Goal: Navigation & Orientation: Find specific page/section

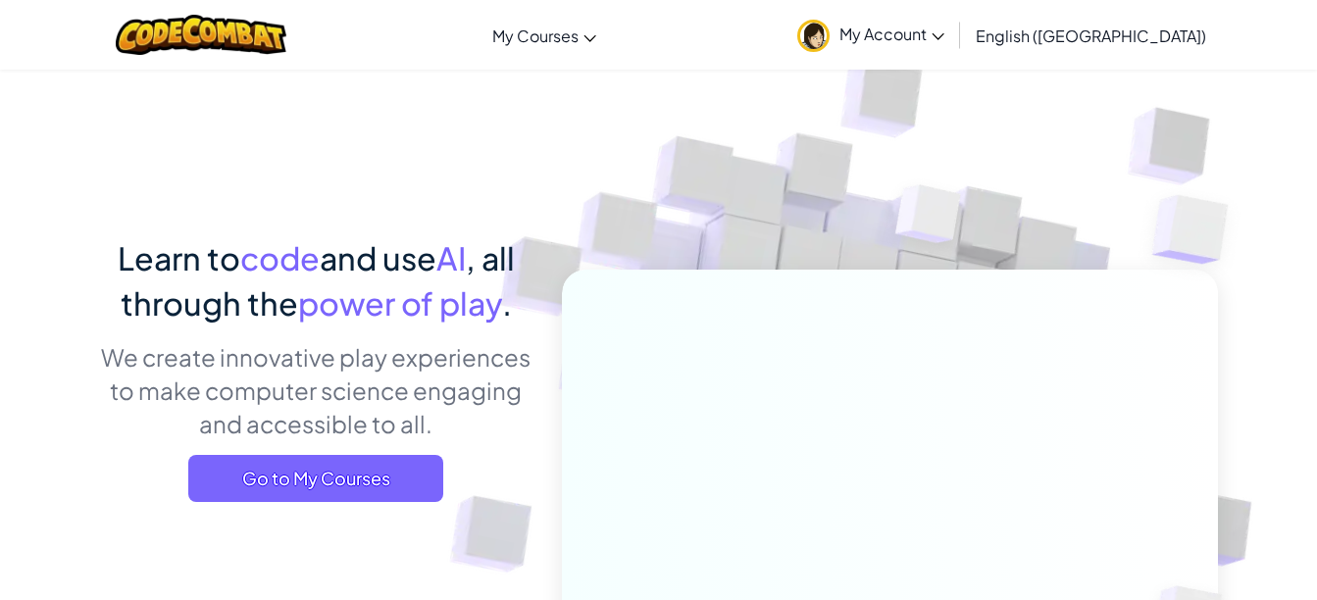
click at [830, 43] on img at bounding box center [813, 36] width 32 height 32
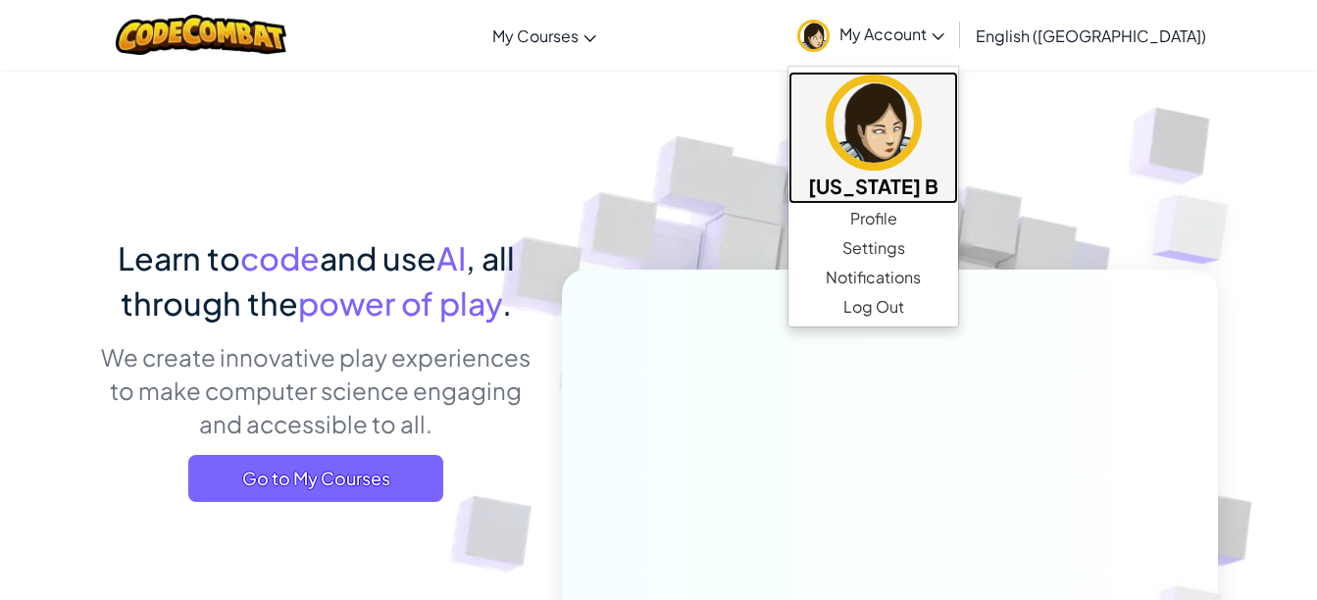
click at [922, 141] on img at bounding box center [874, 123] width 96 height 96
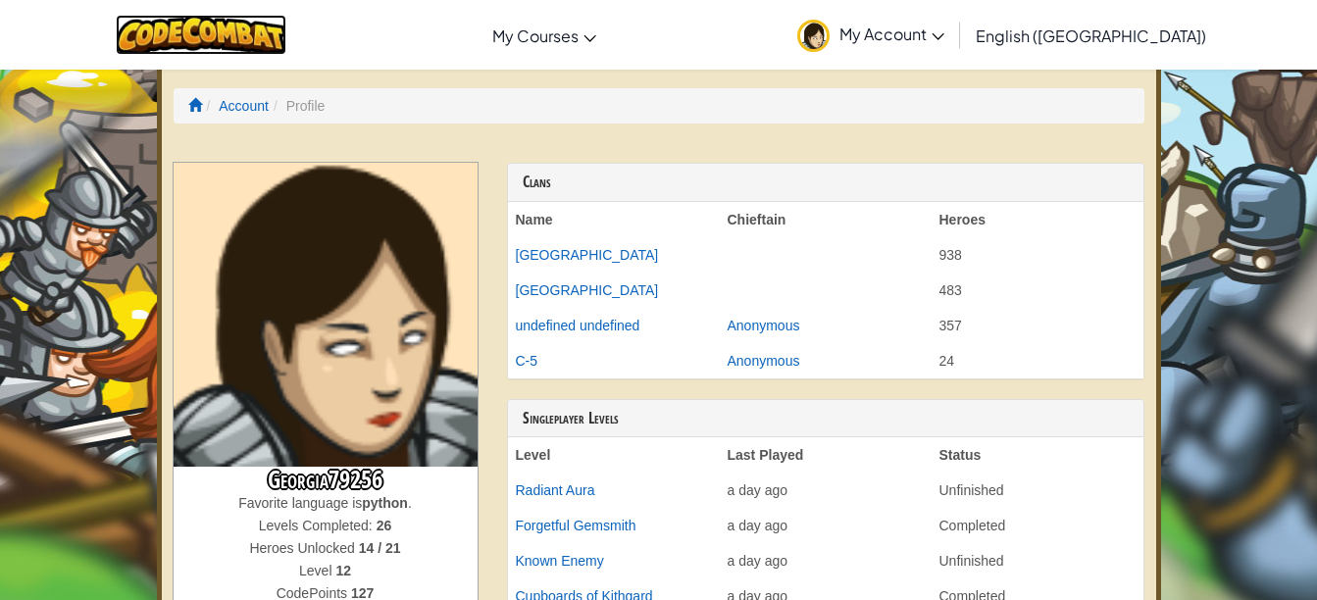
click at [246, 28] on img at bounding box center [202, 35] width 172 height 40
